Goal: Task Accomplishment & Management: Manage account settings

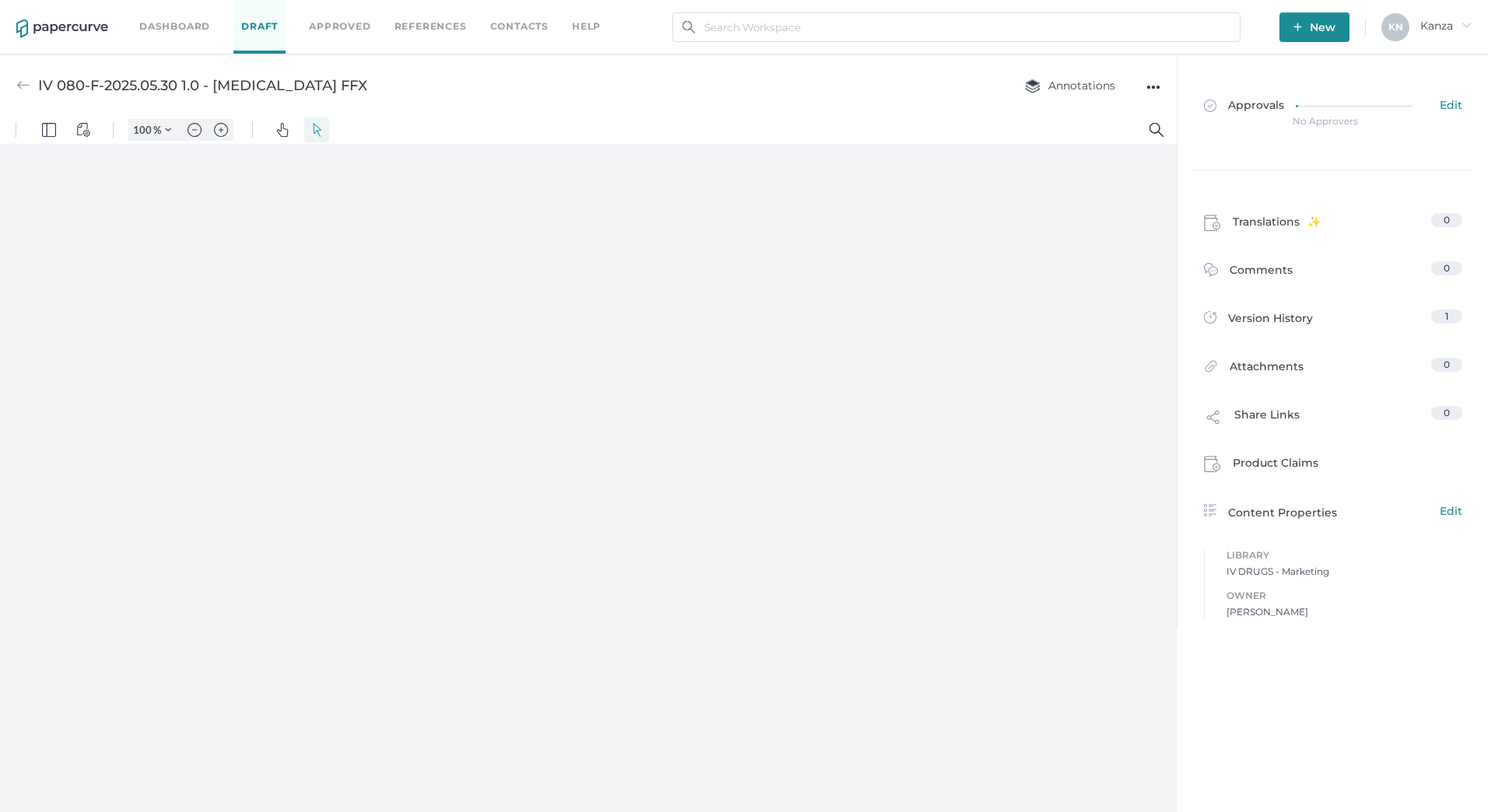
type input "82"
click at [669, 89] on div "IV 080-F-2025.05.30 1.0 - [MEDICAL_DATA] FFX Annotations ●●●" at bounding box center [588, 85] width 1177 height 61
click at [533, 29] on link "Contacts" at bounding box center [519, 26] width 58 height 17
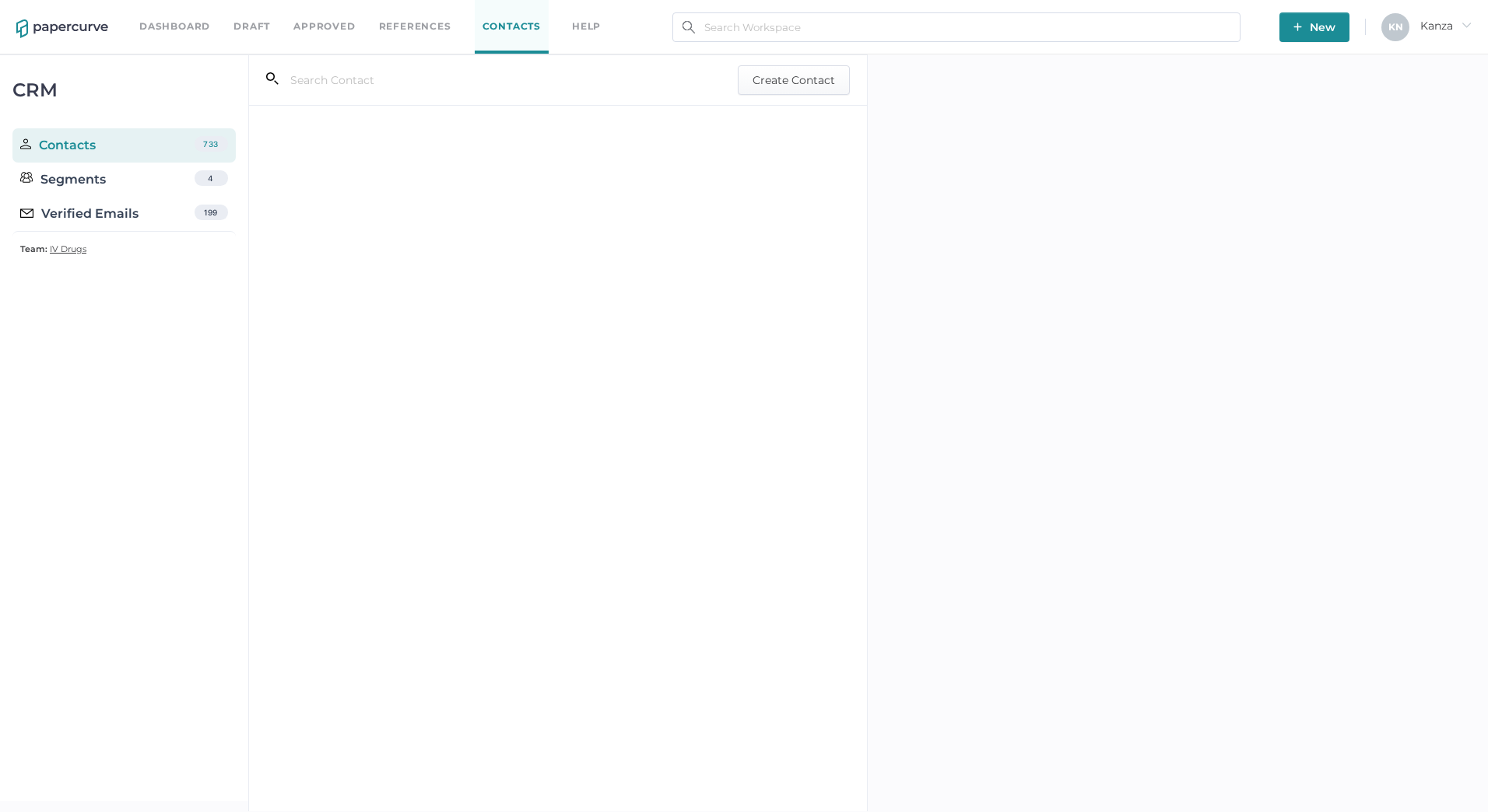
click at [378, 83] on input "text" at bounding box center [483, 80] width 409 height 29
click at [363, 302] on div "dc dc oms" at bounding box center [559, 298] width 570 height 37
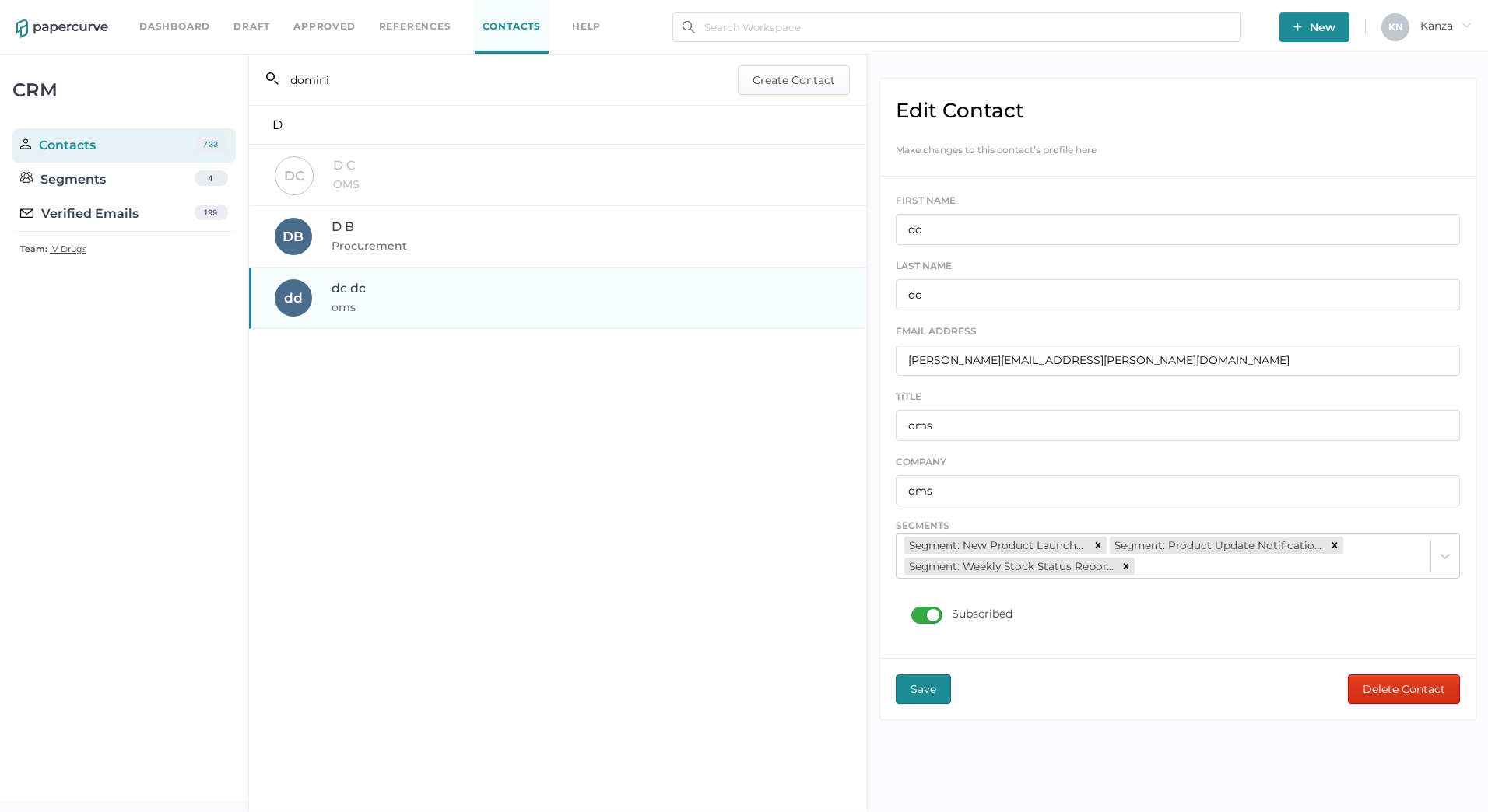
click at [379, 81] on input "domini" at bounding box center [483, 80] width 409 height 29
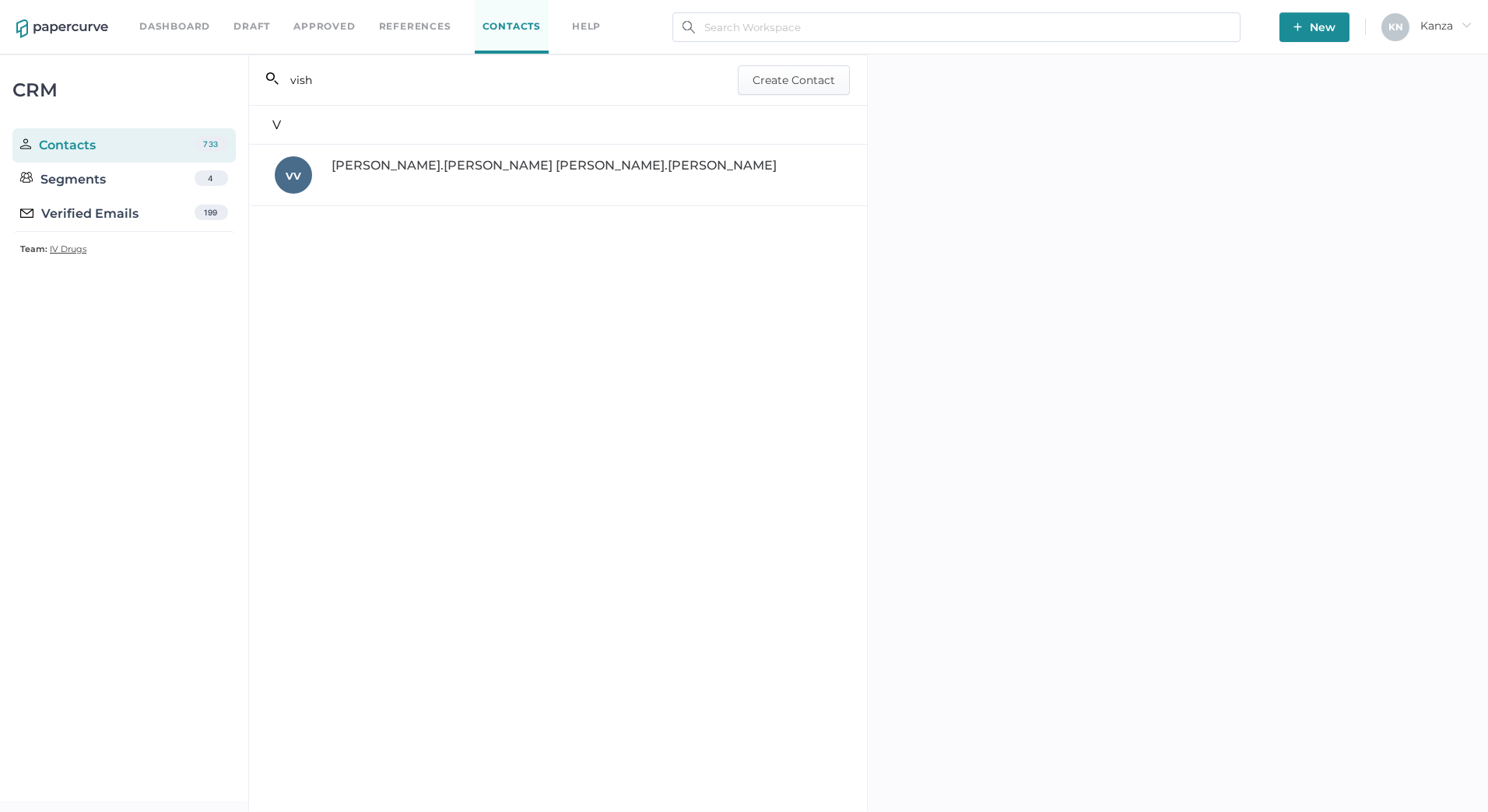
type input "vish"
click at [416, 173] on div "vishakha.patel vishakha.patel" at bounding box center [559, 175] width 570 height 37
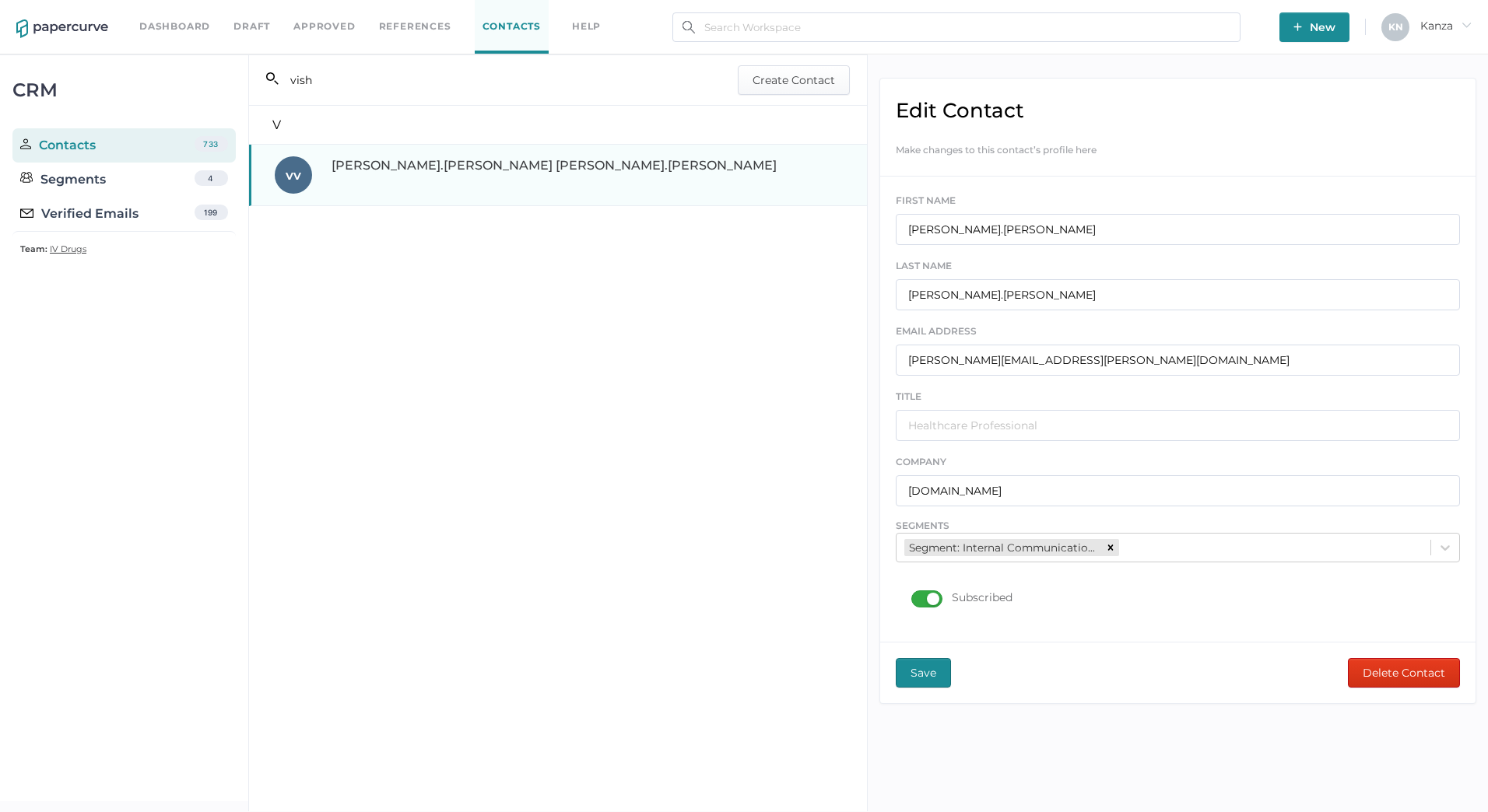
click at [944, 600] on div "Subscribed" at bounding box center [962, 599] width 101 height 17
click at [914, 593] on input "Subscribed" at bounding box center [914, 593] width 0 height 0
click at [944, 600] on div "Subscribed" at bounding box center [962, 599] width 101 height 17
click at [914, 593] on input "Subscribed" at bounding box center [914, 593] width 0 height 0
click at [939, 678] on button "Save" at bounding box center [923, 673] width 56 height 29
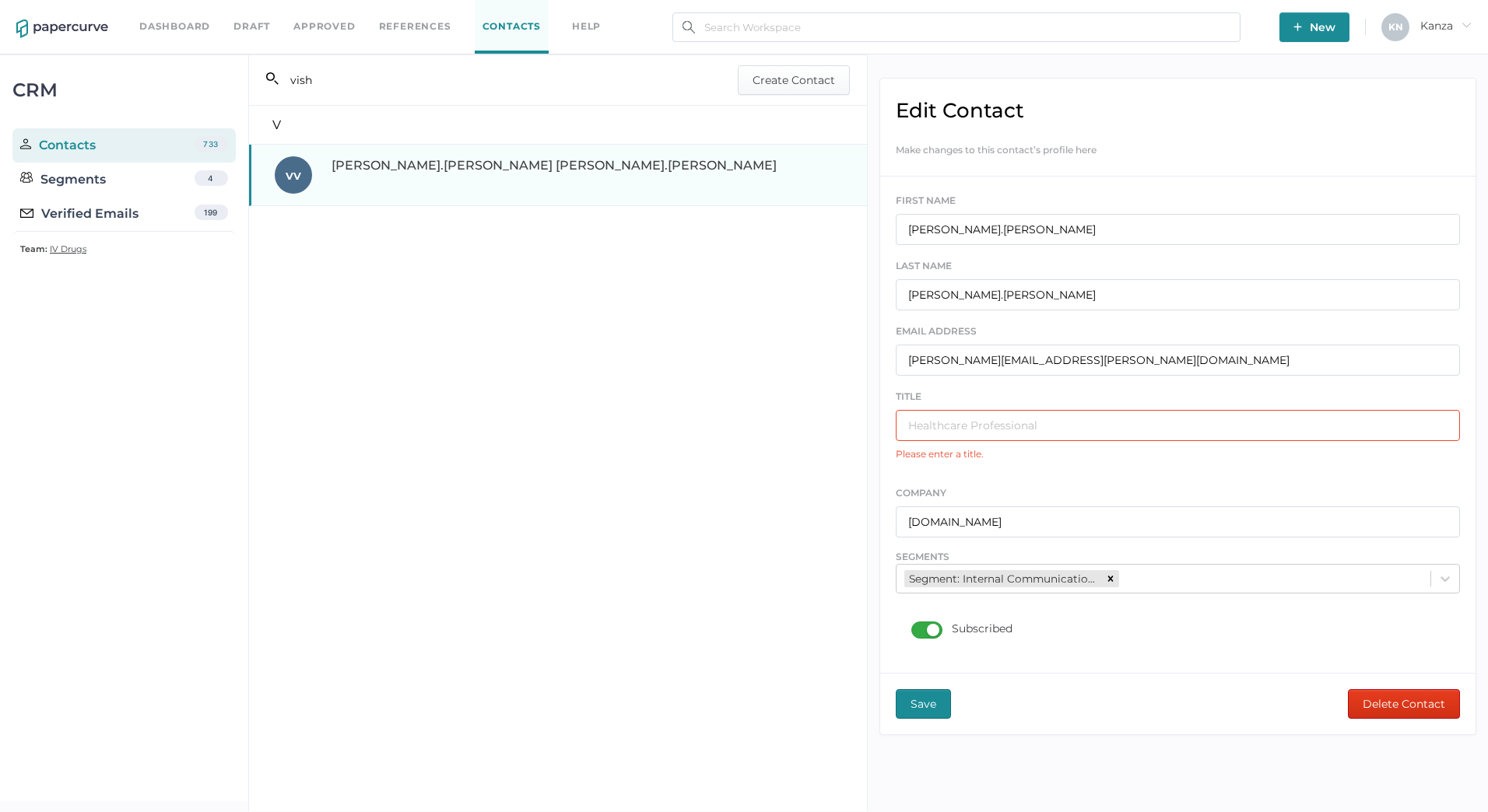
click at [958, 443] on div "TITLE Please enter a title." at bounding box center [1178, 430] width 565 height 84
click at [964, 431] on input "text" at bounding box center [1178, 425] width 565 height 31
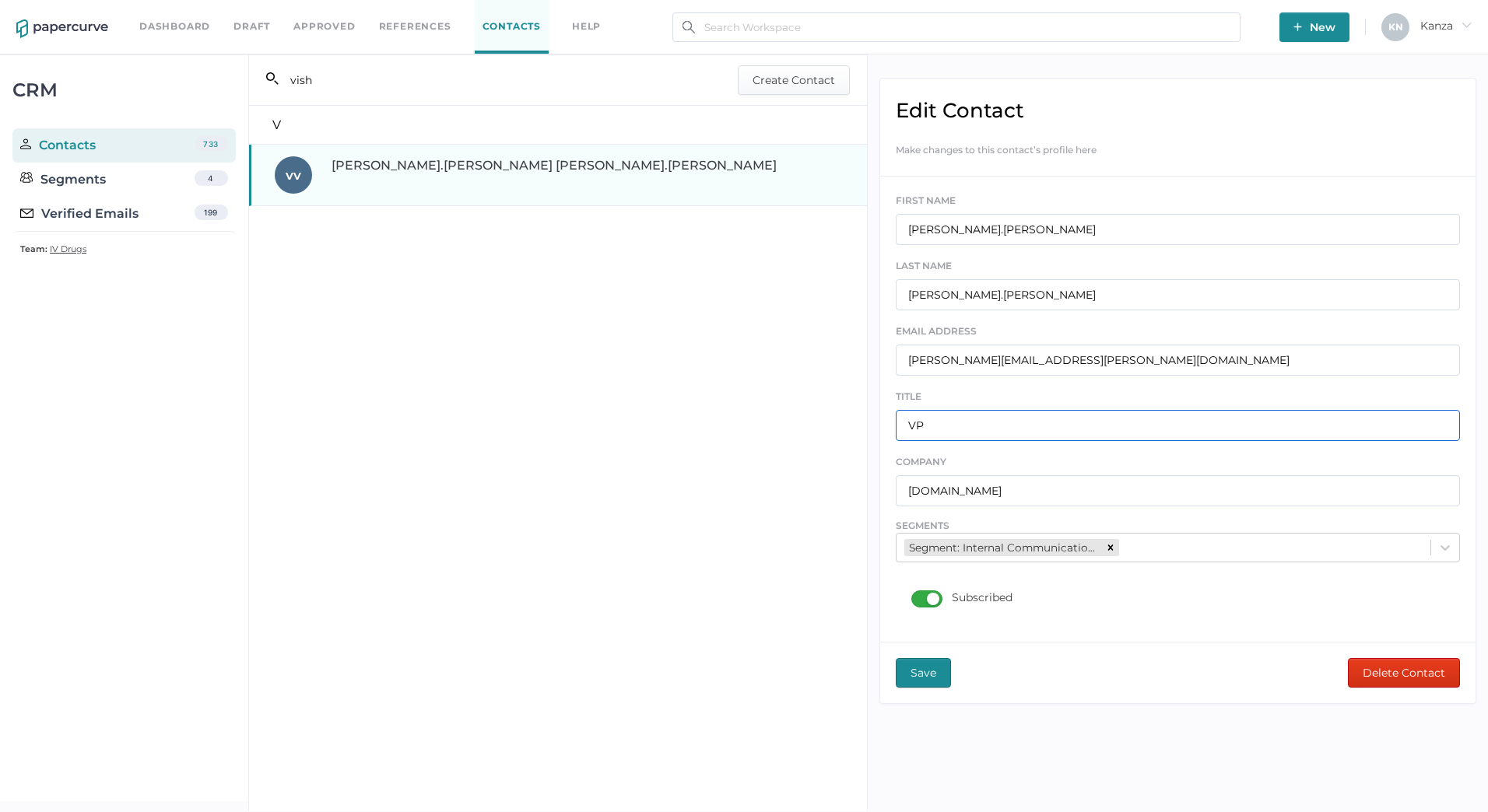
type input "VP"
click at [914, 675] on span "Save" at bounding box center [923, 672] width 25 height 28
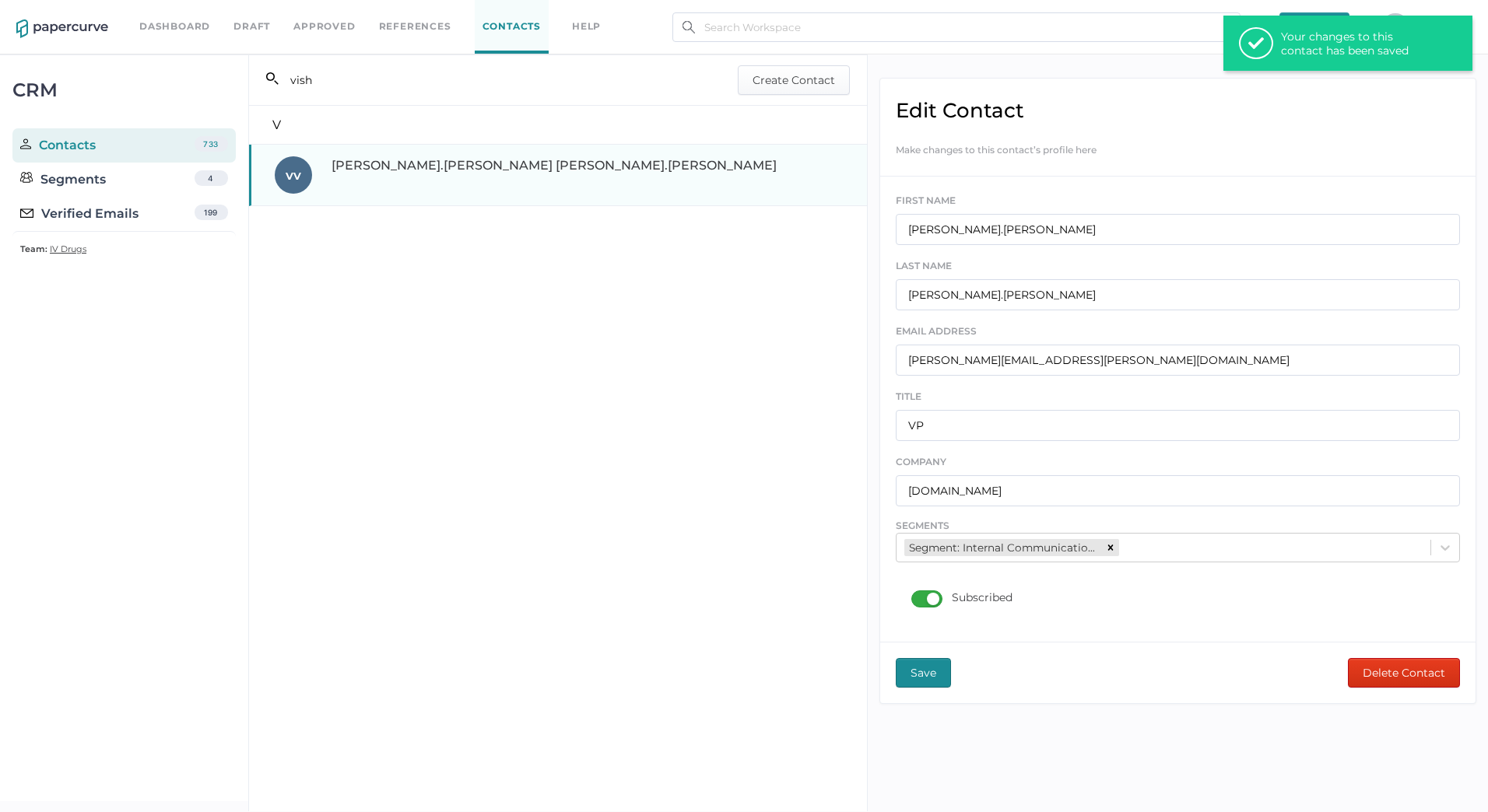
click at [720, 268] on div "search_left vish Create Contact V v v vishakha.patel vishakha.patel" at bounding box center [559, 433] width 620 height 757
click at [362, 72] on input "vish" at bounding box center [483, 80] width 409 height 29
